Goal: Information Seeking & Learning: Check status

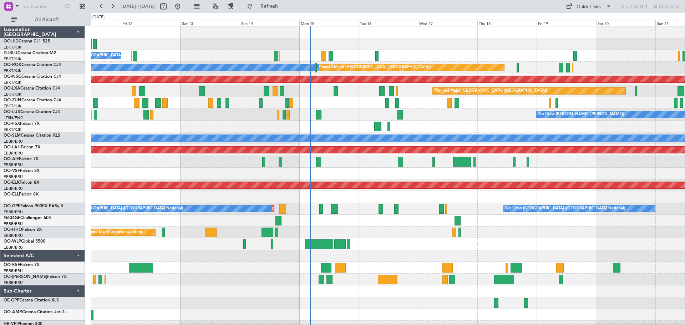
click at [493, 126] on div "No Crew [GEOGRAPHIC_DATA] ([GEOGRAPHIC_DATA] National) Planned Maint [GEOGRAPHI…" at bounding box center [388, 179] width 594 height 306
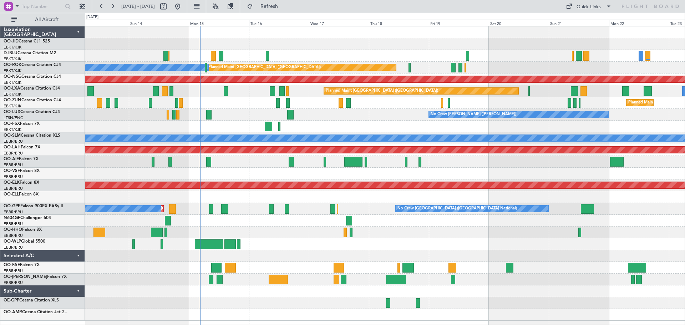
click at [513, 120] on div "No Crew [GEOGRAPHIC_DATA] ([GEOGRAPHIC_DATA] National) Planned Maint [GEOGRAPHI…" at bounding box center [385, 173] width 600 height 295
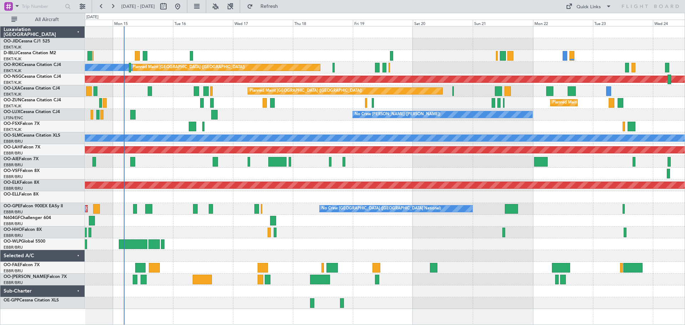
click at [473, 104] on div "Planned Maint Kortrijk-[GEOGRAPHIC_DATA]" at bounding box center [385, 103] width 600 height 12
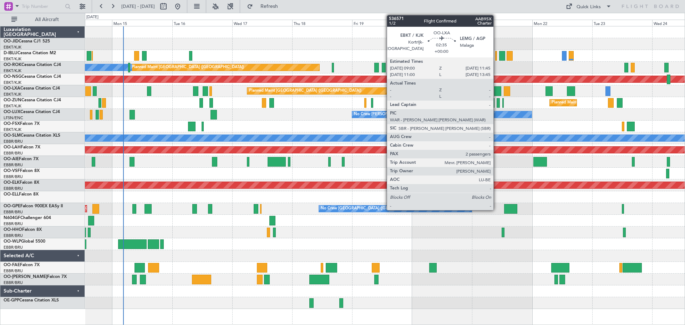
click at [497, 91] on div at bounding box center [497, 91] width 7 height 10
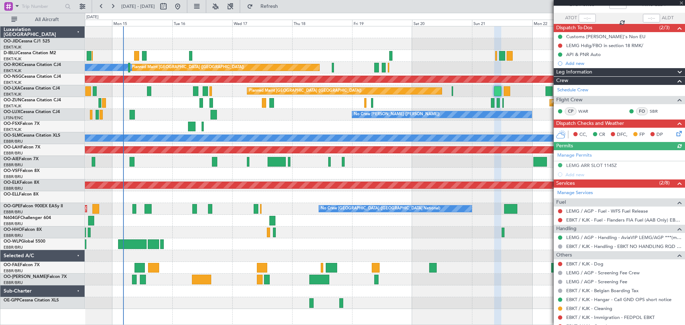
scroll to position [104, 0]
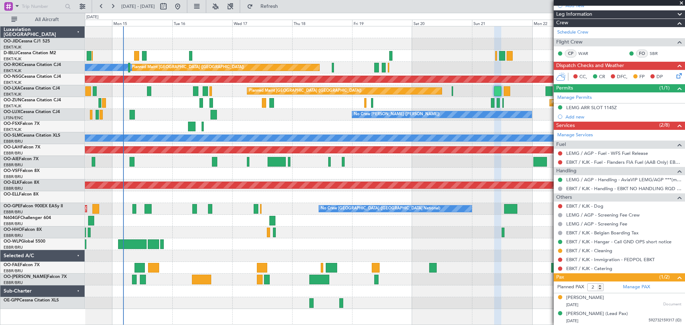
click at [681, 3] on span at bounding box center [681, 3] width 7 height 6
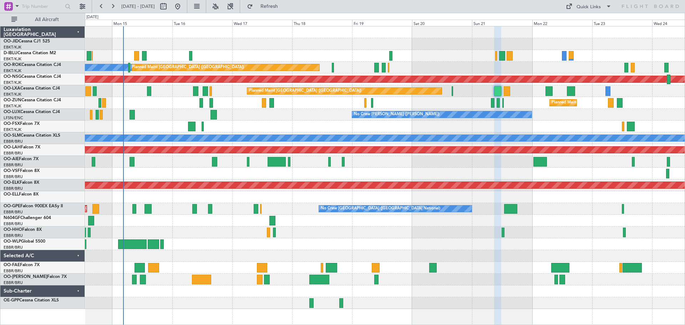
type input "0"
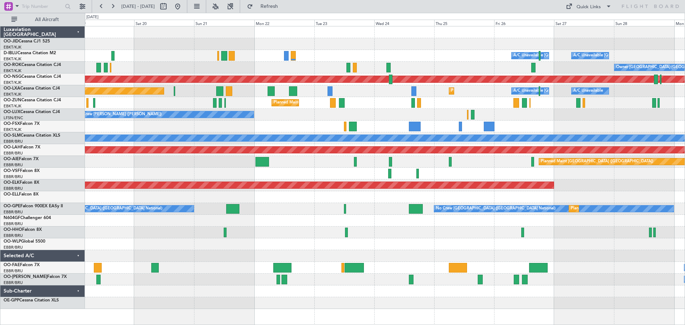
click at [275, 64] on div "Owner [GEOGRAPHIC_DATA]-[GEOGRAPHIC_DATA] Planned Maint [GEOGRAPHIC_DATA] ([GEO…" at bounding box center [385, 68] width 600 height 12
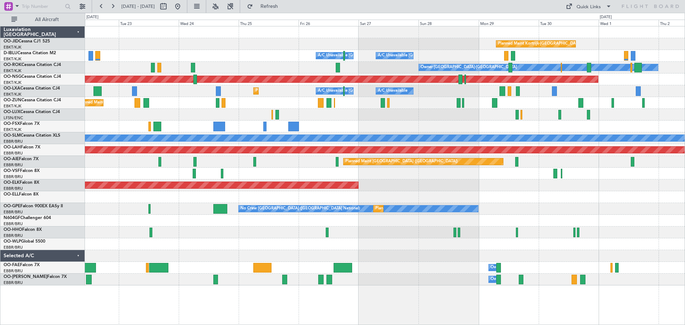
click at [401, 109] on div "Planned Maint Kortrijk-[GEOGRAPHIC_DATA] A/C Unavailable [GEOGRAPHIC_DATA] ([GE…" at bounding box center [385, 155] width 600 height 259
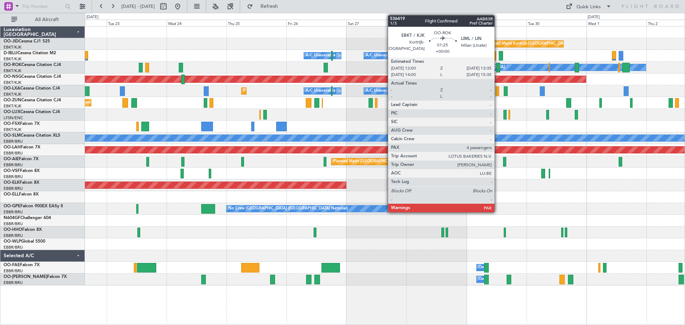
click at [498, 66] on div at bounding box center [499, 68] width 4 height 10
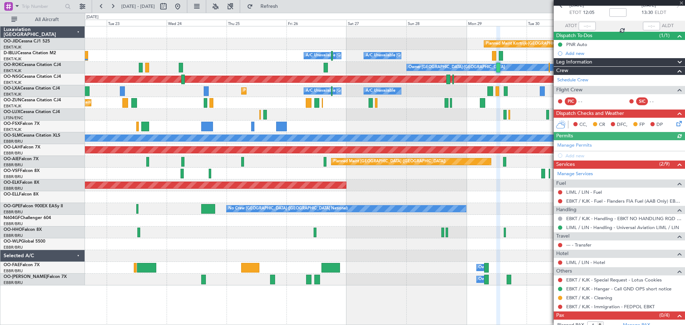
scroll to position [54, 0]
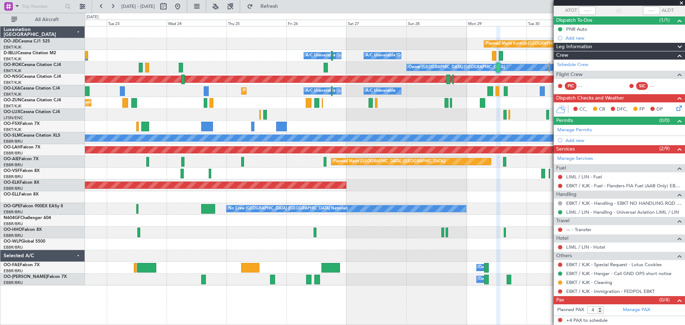
click at [682, 3] on span at bounding box center [681, 3] width 7 height 6
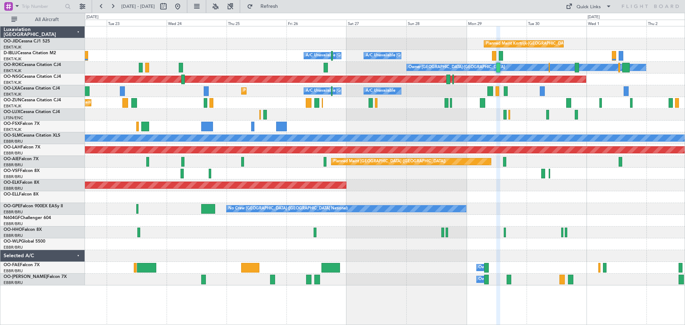
type input "0"
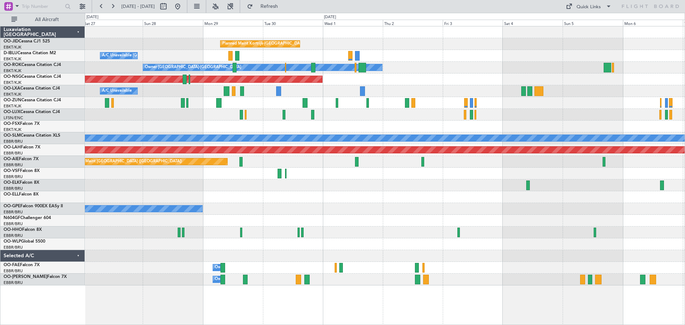
click at [307, 84] on div "Planned Maint [GEOGRAPHIC_DATA] ([GEOGRAPHIC_DATA])" at bounding box center [385, 80] width 600 height 12
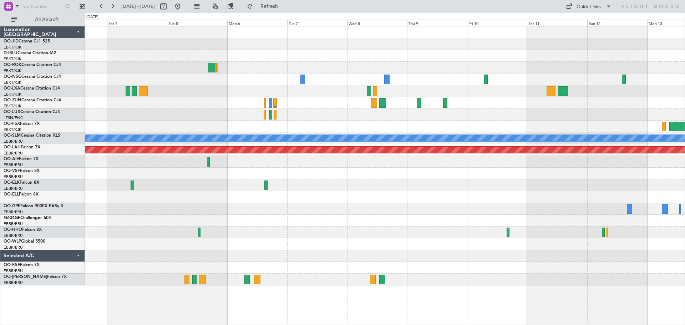
click at [297, 38] on div "Owner [GEOGRAPHIC_DATA]-[GEOGRAPHIC_DATA] Planned Maint [GEOGRAPHIC_DATA] ([GEO…" at bounding box center [385, 155] width 600 height 259
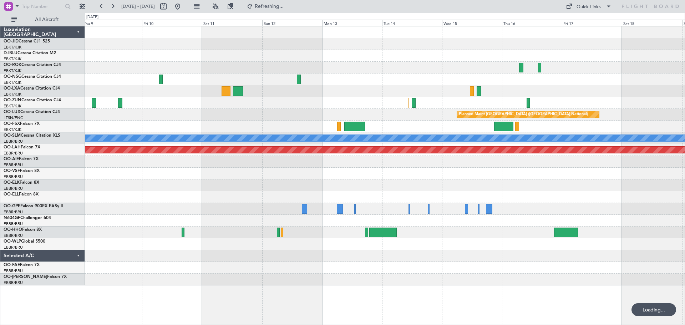
click at [362, 44] on div "Planned Maint [GEOGRAPHIC_DATA] ([GEOGRAPHIC_DATA] National) A/C Unavailable [G…" at bounding box center [385, 155] width 600 height 259
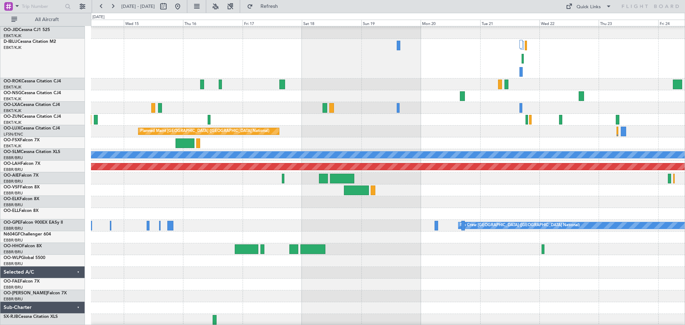
scroll to position [11, 0]
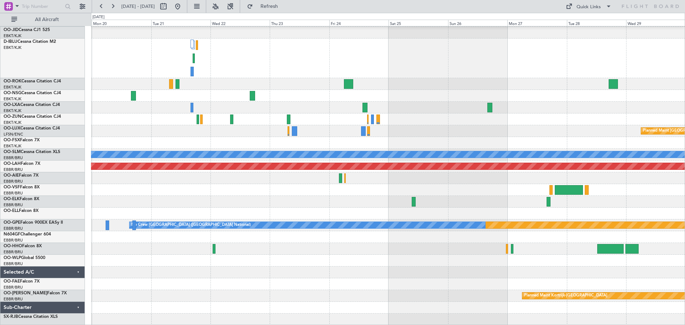
click at [200, 34] on div "Planned Maint [GEOGRAPHIC_DATA] ([GEOGRAPHIC_DATA]) Planned Maint [GEOGRAPHIC_D…" at bounding box center [388, 170] width 594 height 311
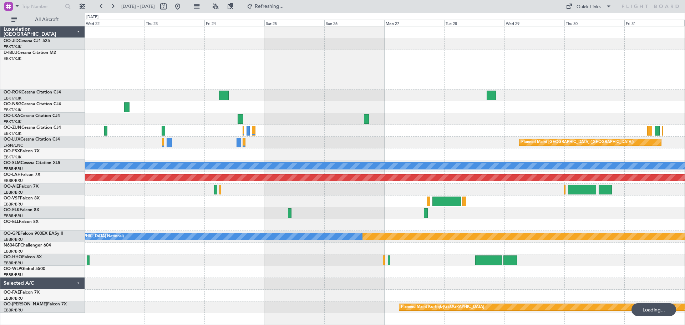
scroll to position [0, 0]
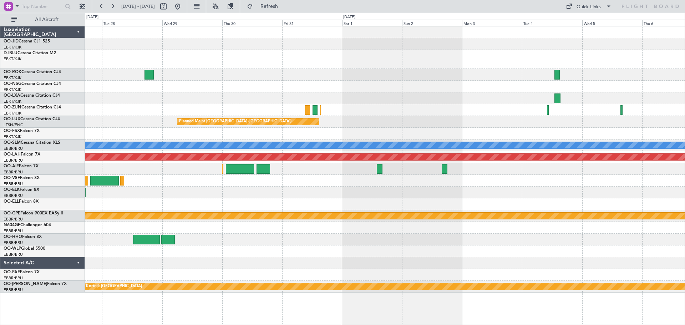
click at [210, 36] on div "Planned Maint [GEOGRAPHIC_DATA] ([GEOGRAPHIC_DATA]) A/C Unavailable [GEOGRAPHIC…" at bounding box center [385, 159] width 600 height 266
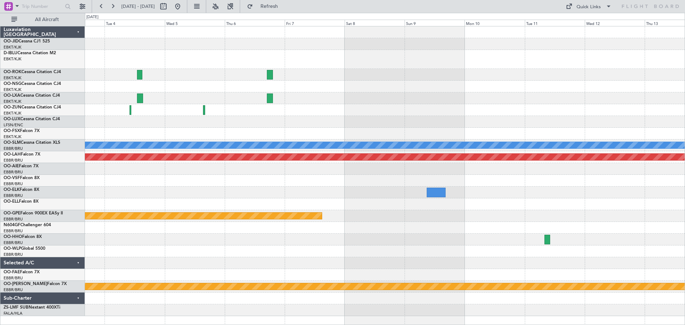
click at [205, 20] on div "A/C Unavailable [GEOGRAPHIC_DATA] Planned [GEOGRAPHIC_DATA][PERSON_NAME]-[GEOGR…" at bounding box center [342, 169] width 685 height 312
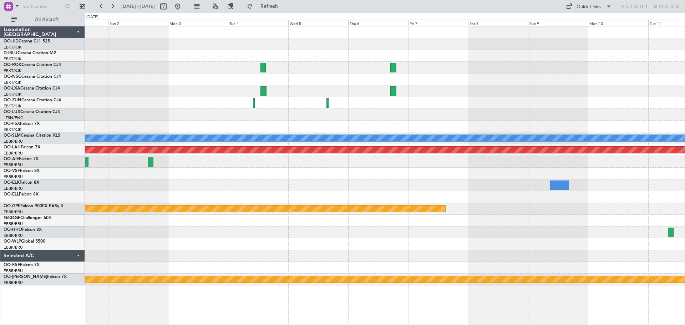
click at [429, 76] on div "Planned Maint [GEOGRAPHIC_DATA] ([GEOGRAPHIC_DATA]) A/C Unavailable [GEOGRAPHIC…" at bounding box center [385, 155] width 600 height 259
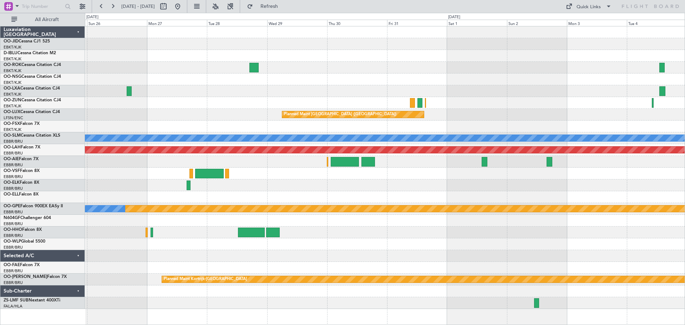
click at [514, 95] on div "Planned Maint [GEOGRAPHIC_DATA] ([GEOGRAPHIC_DATA]) A/C Unavailable [GEOGRAPHIC…" at bounding box center [385, 167] width 600 height 283
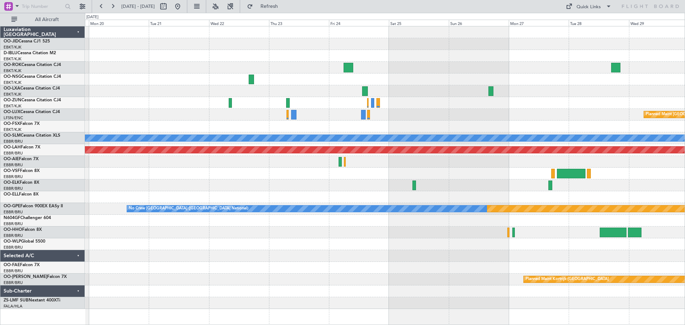
click at [506, 86] on div "Planned Maint [GEOGRAPHIC_DATA] ([GEOGRAPHIC_DATA]) Planned Maint [GEOGRAPHIC_D…" at bounding box center [385, 167] width 600 height 283
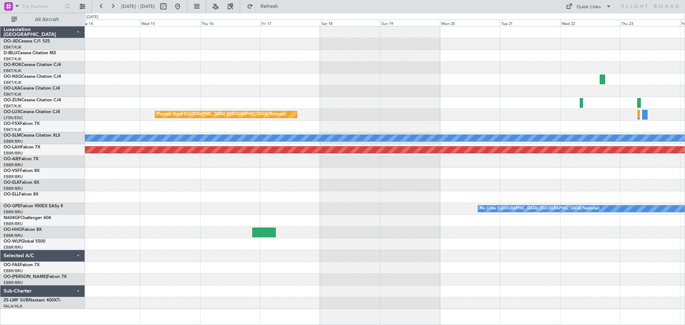
click at [519, 61] on div at bounding box center [385, 56] width 600 height 12
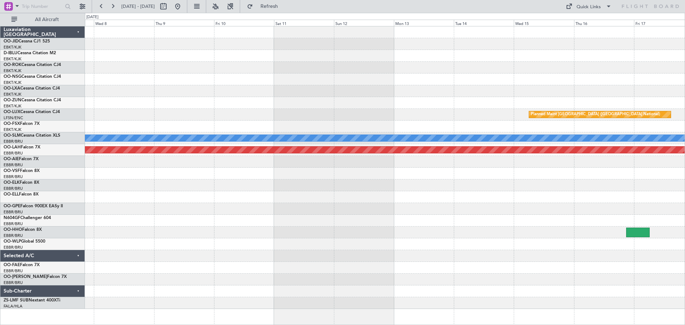
click at [478, 76] on div "Planned Maint [GEOGRAPHIC_DATA] ([GEOGRAPHIC_DATA] National) A/C Unavailable [G…" at bounding box center [385, 167] width 600 height 283
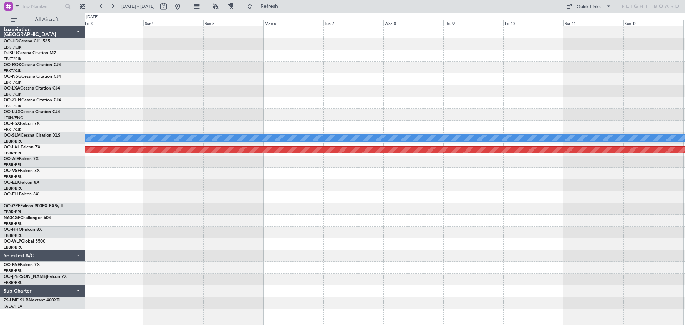
click at [560, 79] on div "Planned Maint [GEOGRAPHIC_DATA] ([GEOGRAPHIC_DATA])" at bounding box center [385, 80] width 600 height 12
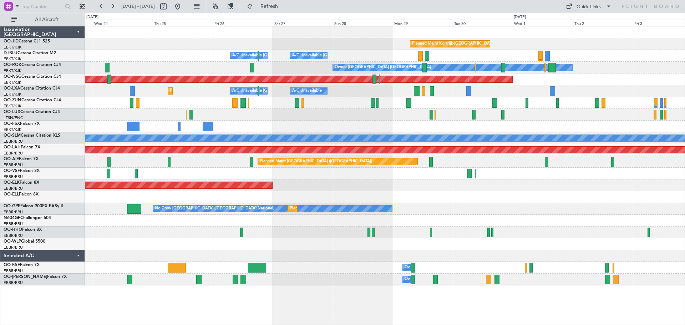
click at [557, 107] on div "Planned Maint Kortrijk-[GEOGRAPHIC_DATA] A/C Unavailable [GEOGRAPHIC_DATA]-[GEO…" at bounding box center [385, 155] width 600 height 259
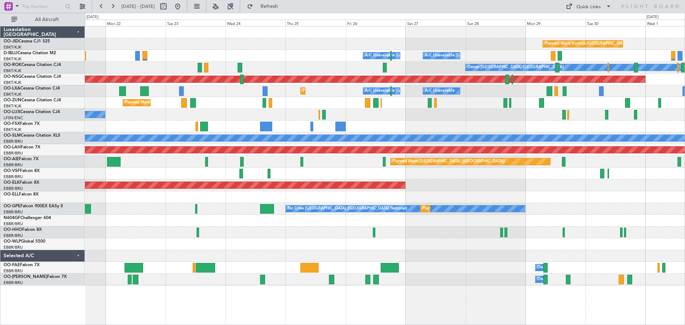
click at [451, 96] on div "Planned Maint Kortrijk-[GEOGRAPHIC_DATA] A/C Unavailable [GEOGRAPHIC_DATA]-[GEO…" at bounding box center [385, 155] width 600 height 259
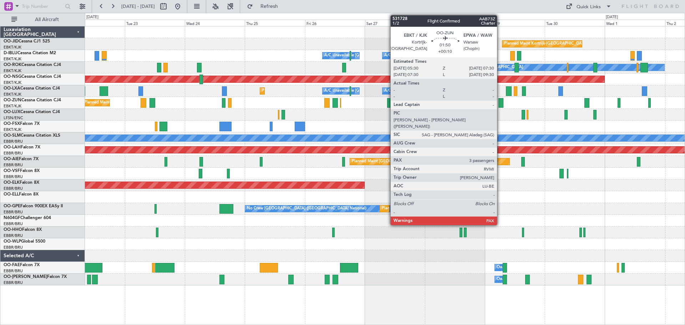
click at [501, 104] on div at bounding box center [501, 103] width 5 height 10
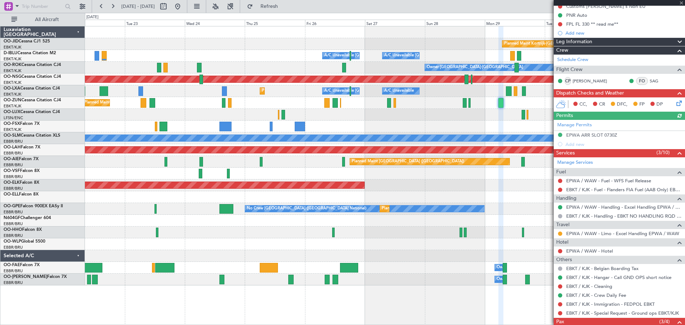
scroll to position [146, 0]
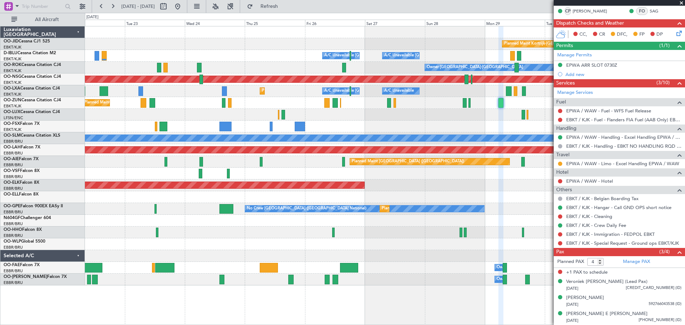
click at [682, 3] on span at bounding box center [681, 3] width 7 height 6
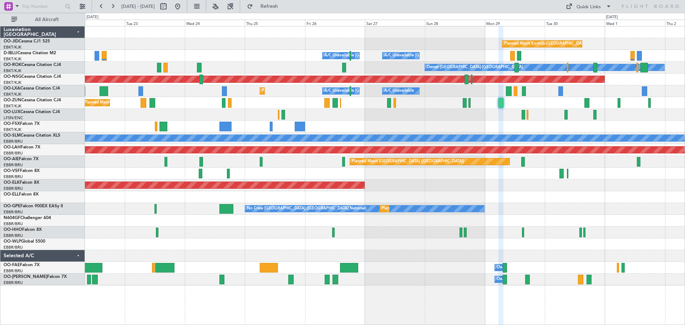
type input "0"
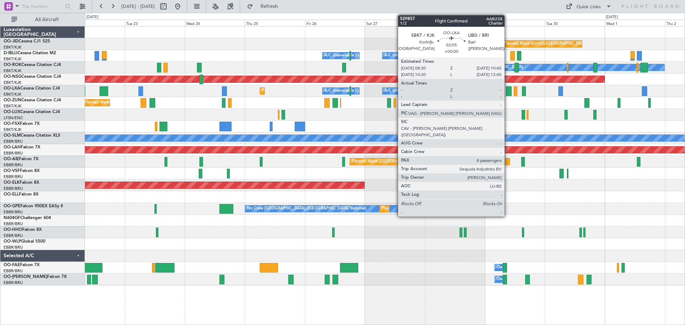
click at [508, 91] on div at bounding box center [509, 91] width 6 height 10
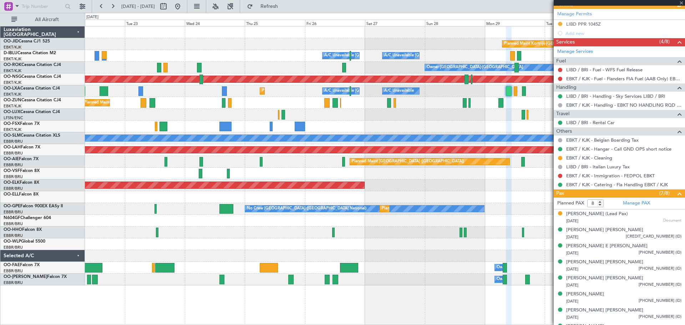
scroll to position [182, 0]
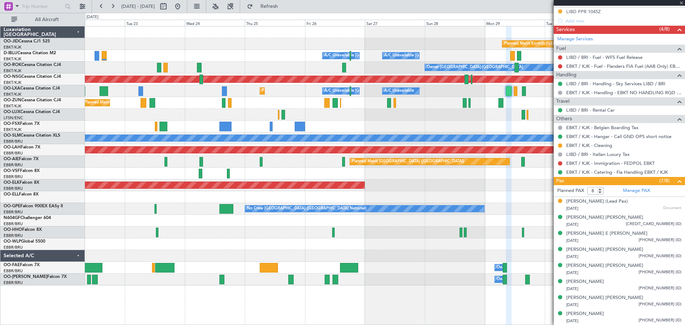
click at [682, 2] on div at bounding box center [619, 3] width 131 height 6
click at [681, 2] on span at bounding box center [681, 3] width 7 height 6
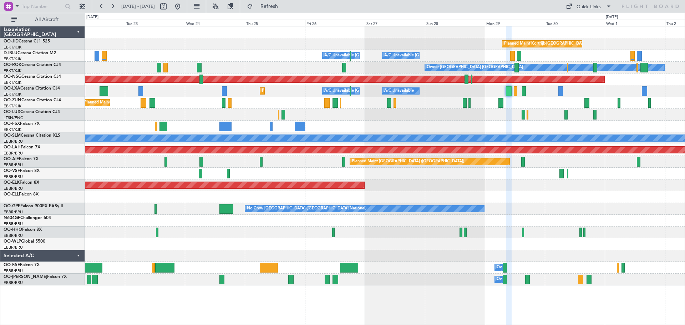
type input "0"
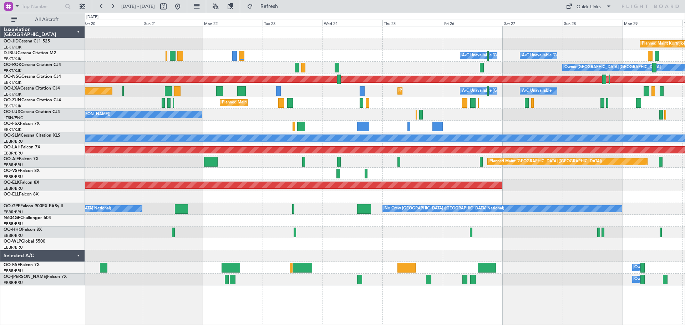
click at [537, 120] on div "Planned Maint Kortrijk-[GEOGRAPHIC_DATA] A/C Unavailable [GEOGRAPHIC_DATA]-[GEO…" at bounding box center [385, 155] width 600 height 259
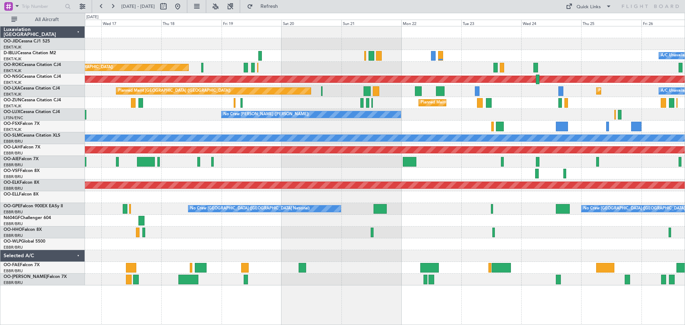
click at [452, 118] on div "No Crew [PERSON_NAME] ([PERSON_NAME])" at bounding box center [385, 115] width 600 height 12
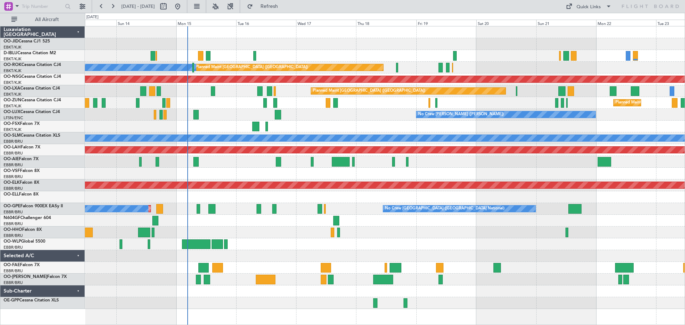
click at [483, 161] on div at bounding box center [385, 162] width 600 height 12
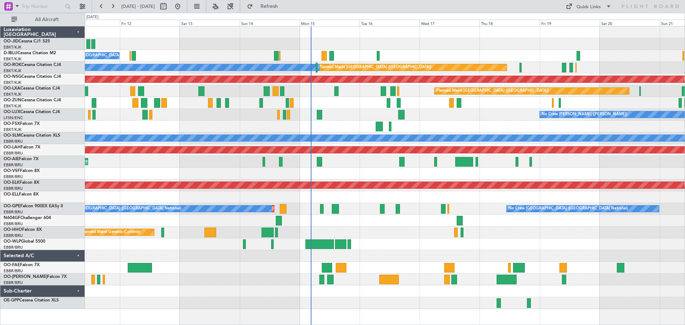
click at [361, 224] on div at bounding box center [385, 221] width 600 height 12
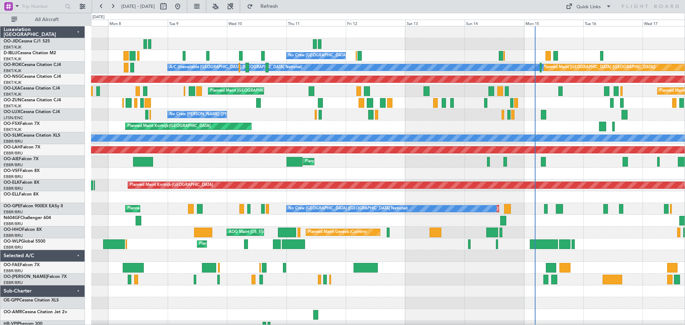
click at [231, 255] on div "No Crew [GEOGRAPHIC_DATA] ([GEOGRAPHIC_DATA] National) Planned Maint [GEOGRAPHI…" at bounding box center [388, 179] width 594 height 306
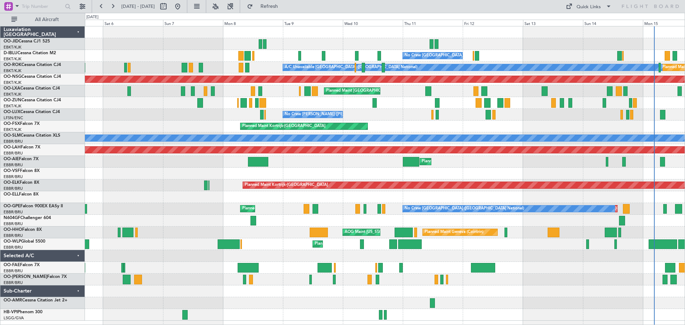
click at [256, 248] on div "Planned Maint Liege" at bounding box center [385, 244] width 600 height 12
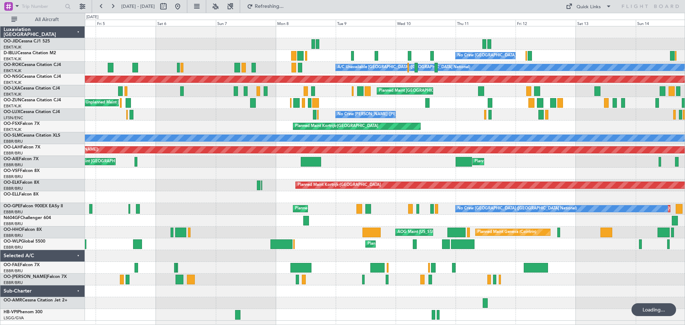
click at [207, 247] on div "Planned Maint Liege" at bounding box center [385, 244] width 600 height 12
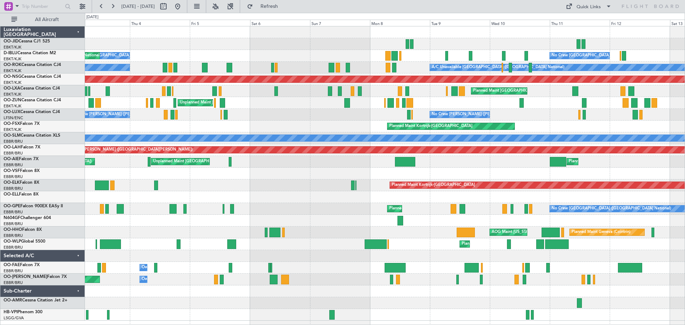
click at [273, 250] on div "Planned Maint Liege" at bounding box center [385, 244] width 600 height 12
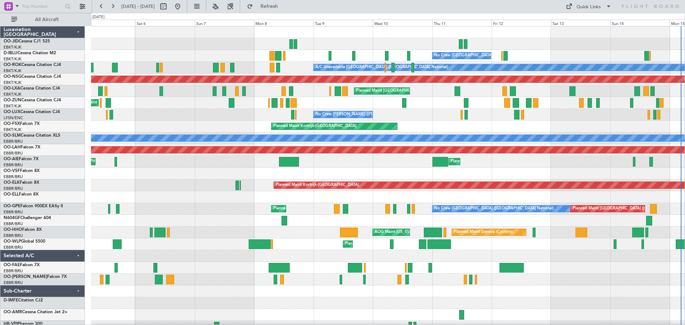
click at [397, 241] on div "Planned Maint Liege" at bounding box center [388, 244] width 594 height 12
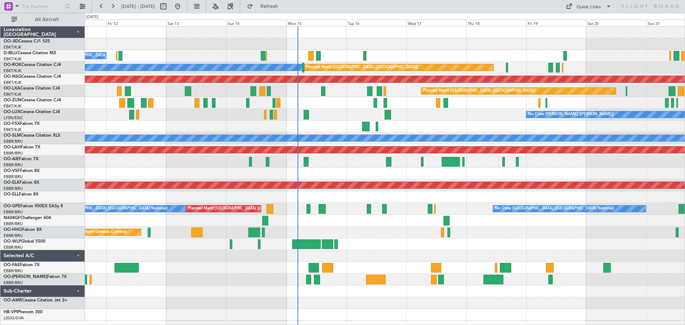
click at [348, 247] on div "Planned Maint Liege" at bounding box center [385, 244] width 600 height 12
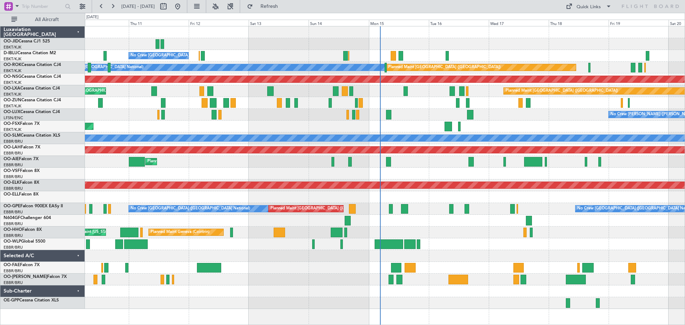
click at [547, 242] on div "Planned Maint Liege" at bounding box center [385, 244] width 600 height 12
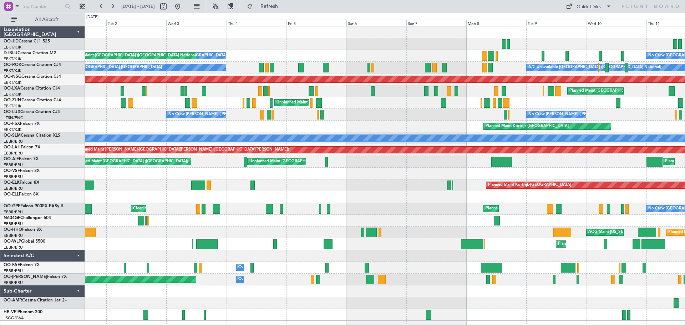
click at [420, 247] on div "Planned Maint Liege" at bounding box center [385, 244] width 600 height 12
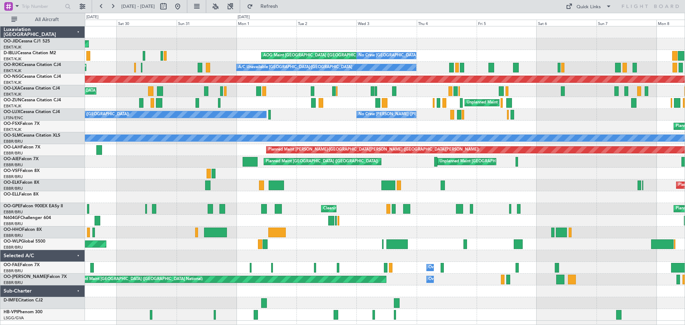
click at [321, 247] on div "Planned Maint [GEOGRAPHIC_DATA] ([GEOGRAPHIC_DATA]) Planned Maint Liege" at bounding box center [385, 244] width 600 height 12
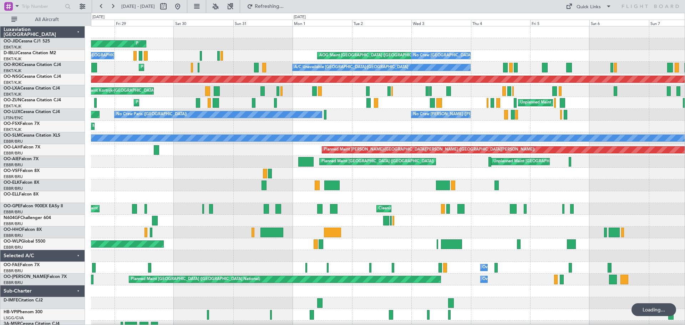
click at [181, 246] on div "Planned Maint [GEOGRAPHIC_DATA] ([GEOGRAPHIC_DATA]) Planned Maint Liege" at bounding box center [388, 244] width 594 height 12
